Goal: Task Accomplishment & Management: Use online tool/utility

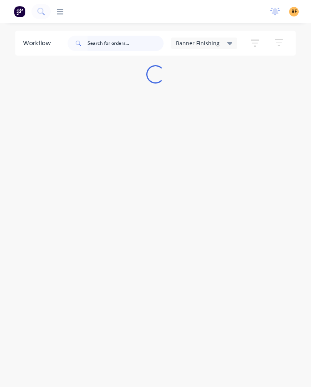
click at [133, 45] on input "text" at bounding box center [125, 43] width 76 height 15
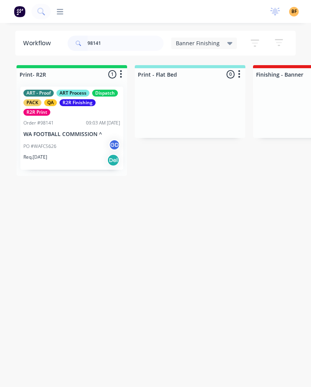
click at [84, 155] on div "Req. [DATE] Del" at bounding box center [71, 160] width 97 height 13
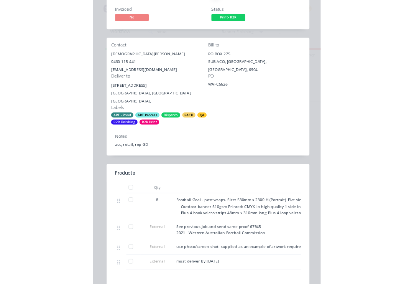
scroll to position [110, 0]
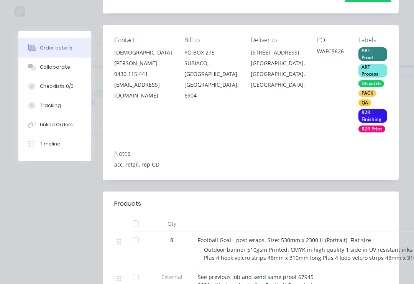
click at [58, 107] on div "Tracking" at bounding box center [50, 105] width 21 height 7
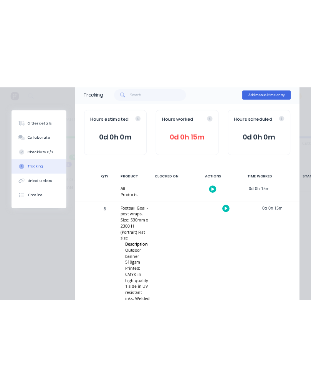
scroll to position [55, 0]
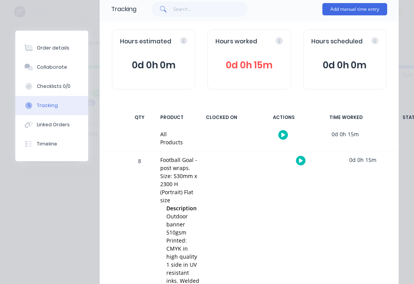
click at [300, 160] on icon at bounding box center [301, 160] width 4 height 4
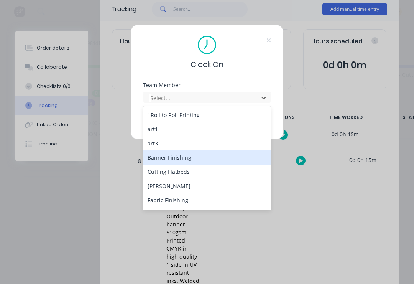
click at [217, 157] on div "Banner Finishing" at bounding box center [207, 157] width 128 height 14
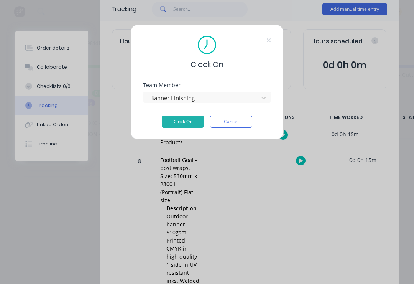
click at [193, 122] on button "Clock On" at bounding box center [183, 121] width 42 height 12
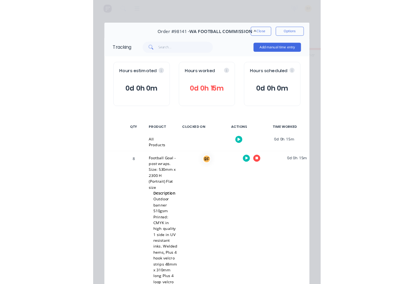
scroll to position [0, 0]
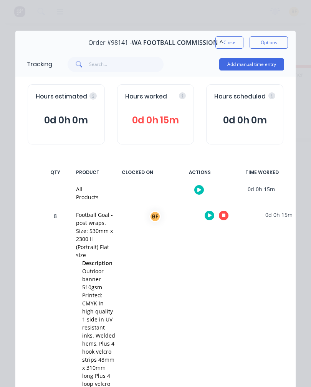
click at [235, 43] on button "Close" at bounding box center [229, 42] width 28 height 12
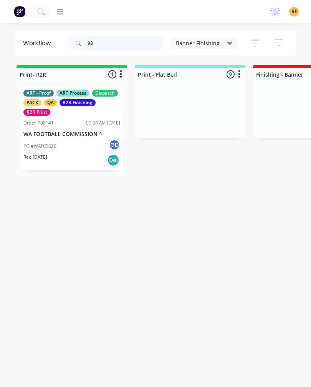
type input "9"
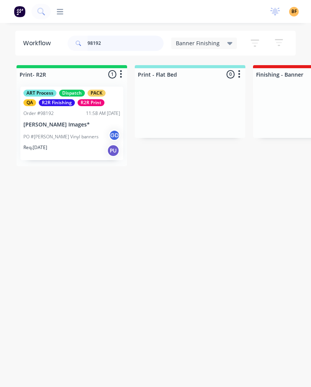
type input "98192"
click at [90, 145] on div "Req. [DATE] PU" at bounding box center [71, 150] width 97 height 13
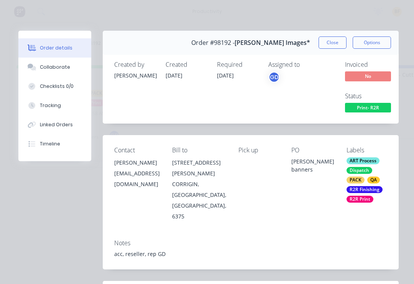
click at [48, 112] on button "Tracking" at bounding box center [54, 105] width 73 height 19
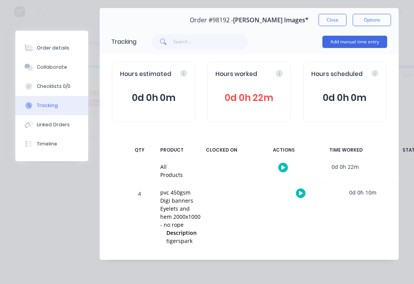
scroll to position [30, 0]
click at [299, 191] on icon at bounding box center [301, 193] width 4 height 5
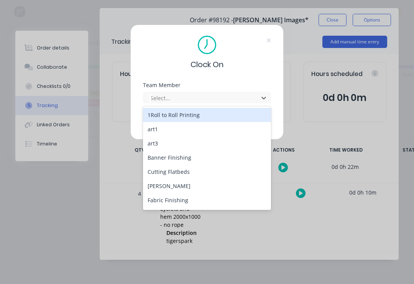
click at [199, 157] on div "Banner Finishing" at bounding box center [207, 157] width 128 height 14
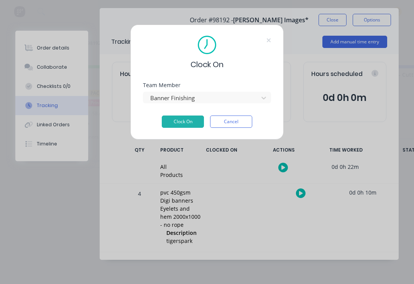
click at [184, 126] on button "Clock On" at bounding box center [183, 121] width 42 height 12
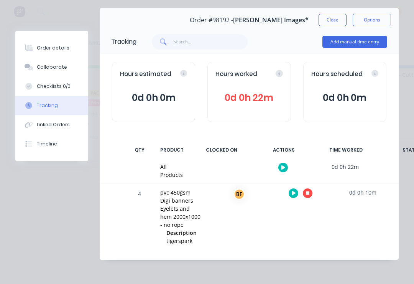
scroll to position [0, 0]
